Goal: Check status: Check status

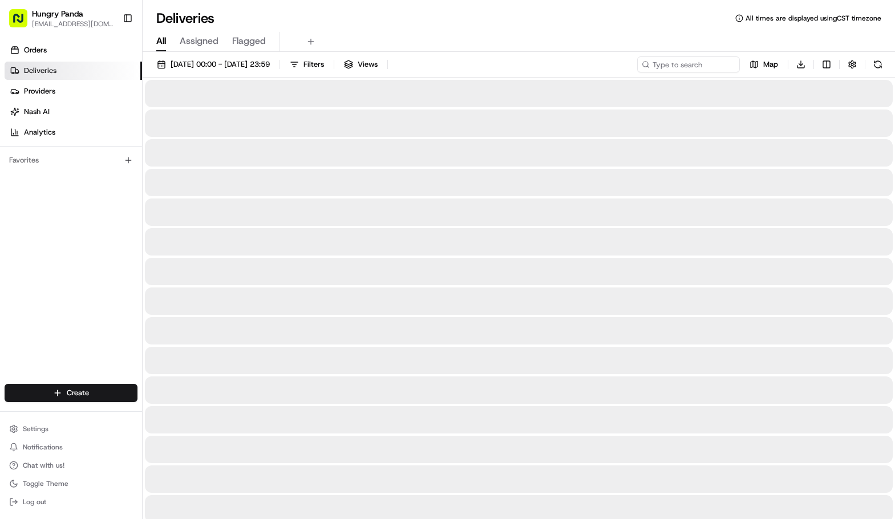
drag, startPoint x: 72, startPoint y: 240, endPoint x: 673, endPoint y: 61, distance: 626.8
click at [73, 239] on div "Orders Deliveries Providers [PERSON_NAME] Analytics Favorites" at bounding box center [71, 214] width 142 height 354
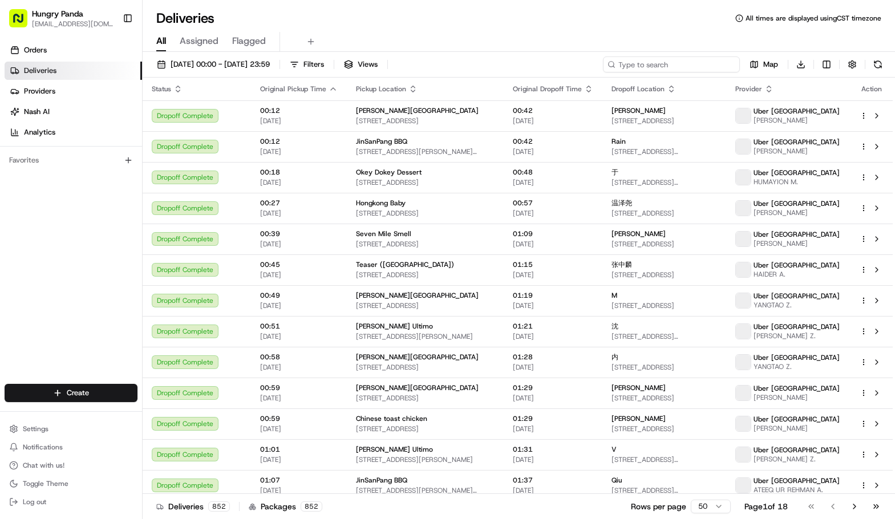
click at [674, 61] on input at bounding box center [671, 64] width 137 height 16
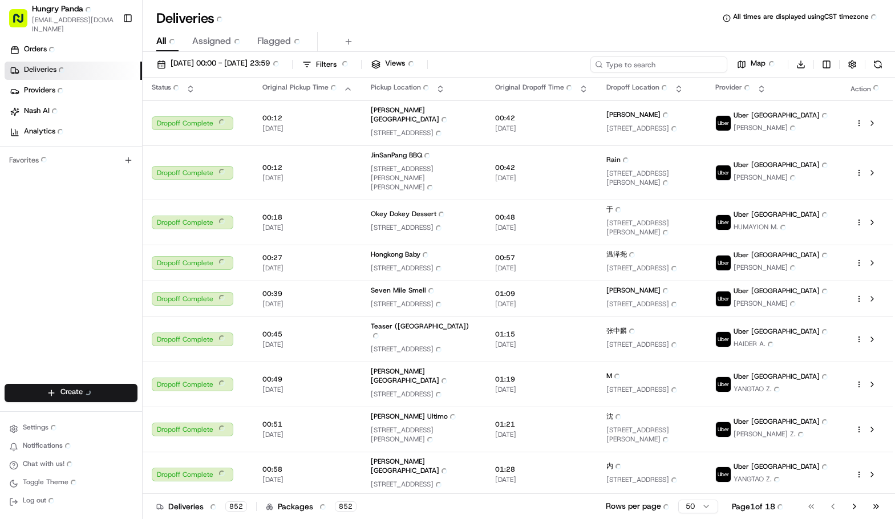
paste input "5760604215458752981567"
type input "5760604215458752981567"
click at [525, 32] on div "All All Assigned Assigned Flagged Flagged" at bounding box center [519, 42] width 753 height 20
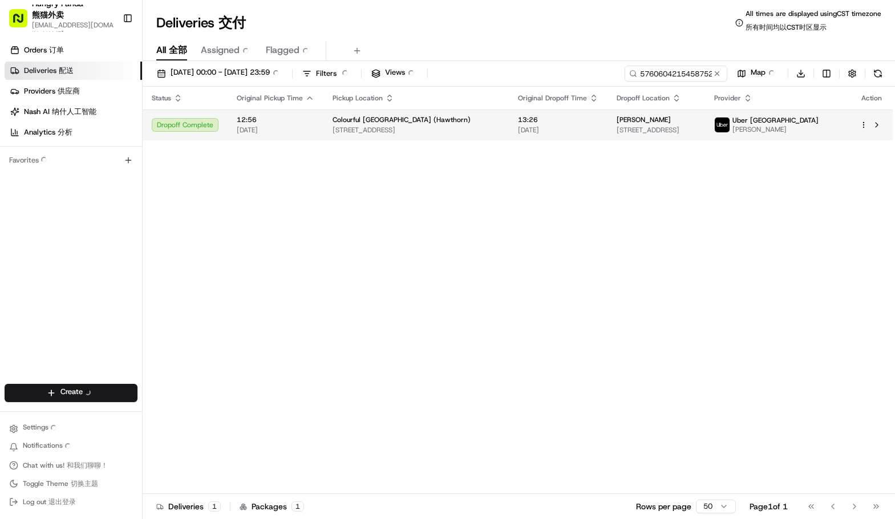
click at [669, 122] on div "[PERSON_NAME]" at bounding box center [657, 119] width 80 height 9
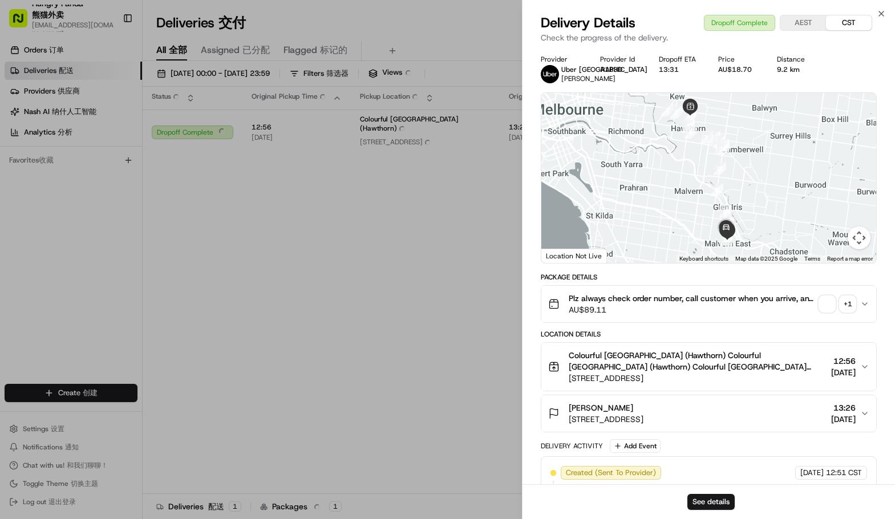
click at [826, 300] on span "button" at bounding box center [827, 304] width 16 height 16
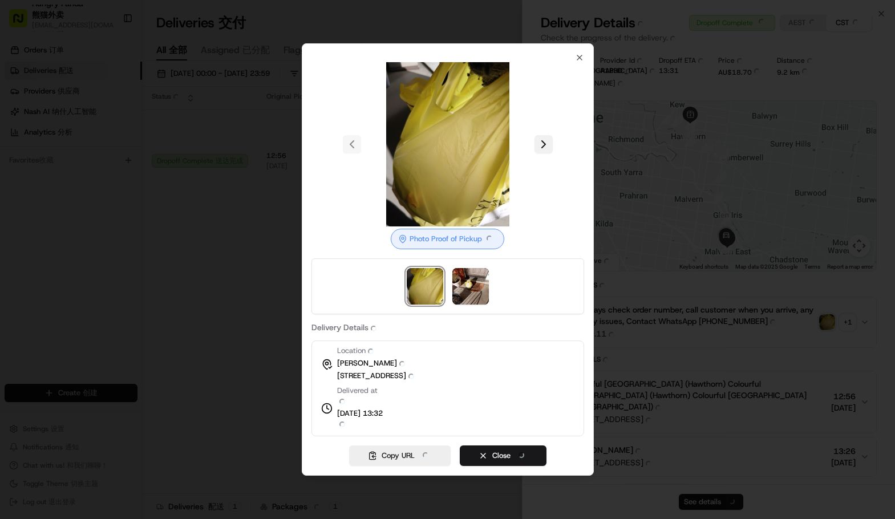
click at [546, 150] on button at bounding box center [544, 144] width 18 height 18
